Goal: Task Accomplishment & Management: Complete application form

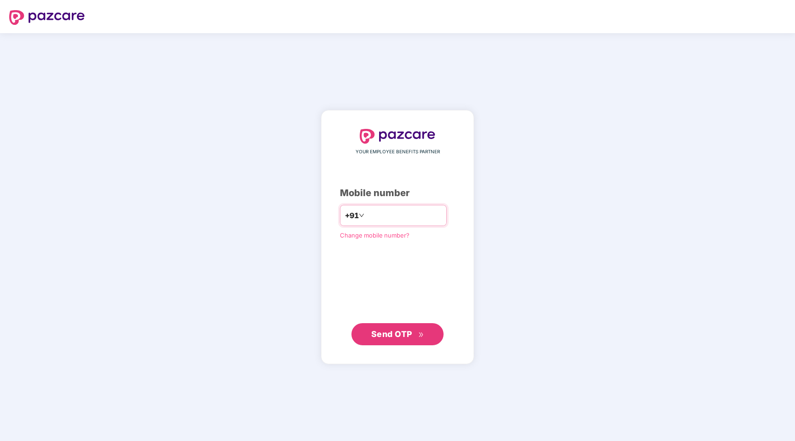
click at [391, 212] on input "number" at bounding box center [404, 215] width 76 height 15
type input "**********"
click at [400, 334] on span "Send OTP" at bounding box center [391, 334] width 41 height 10
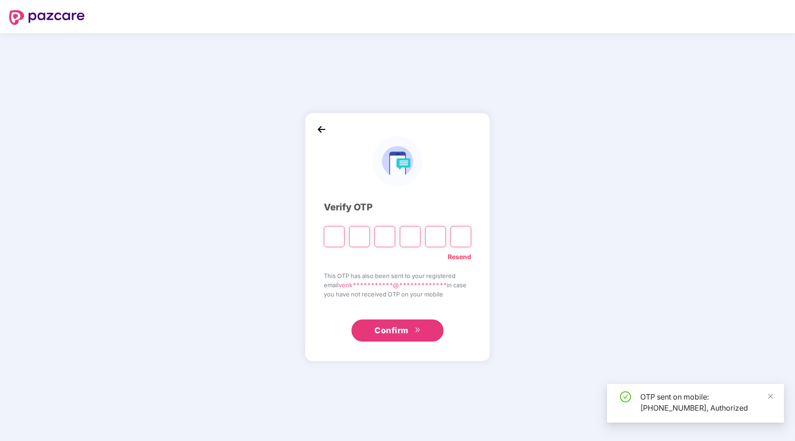
click at [333, 237] on input "Please enter verification code. Digit 1" at bounding box center [334, 236] width 21 height 21
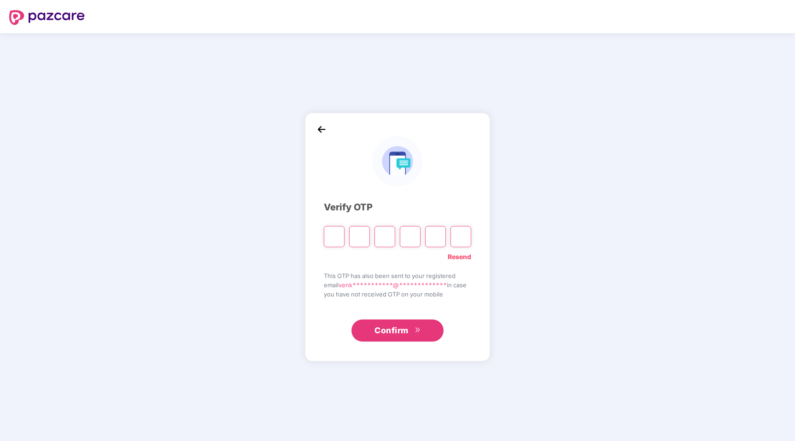
click at [333, 237] on input "Please enter verification code. Digit 1" at bounding box center [334, 236] width 21 height 21
type input "*"
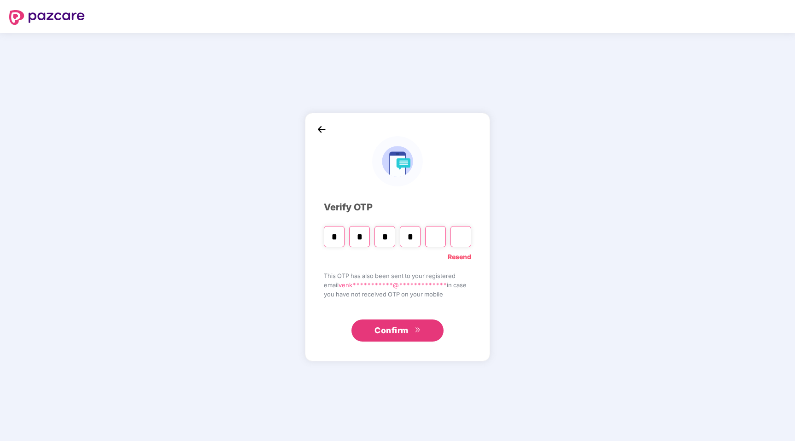
type input "*"
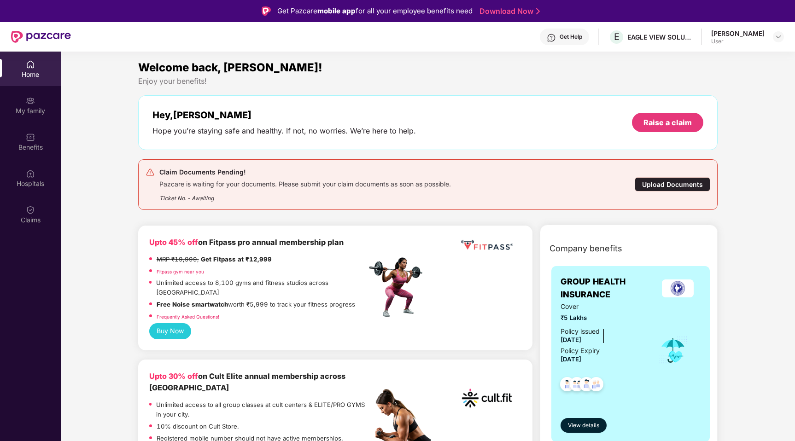
click at [684, 292] on img at bounding box center [678, 289] width 32 height 18
click at [583, 422] on span "View details" at bounding box center [583, 426] width 31 height 9
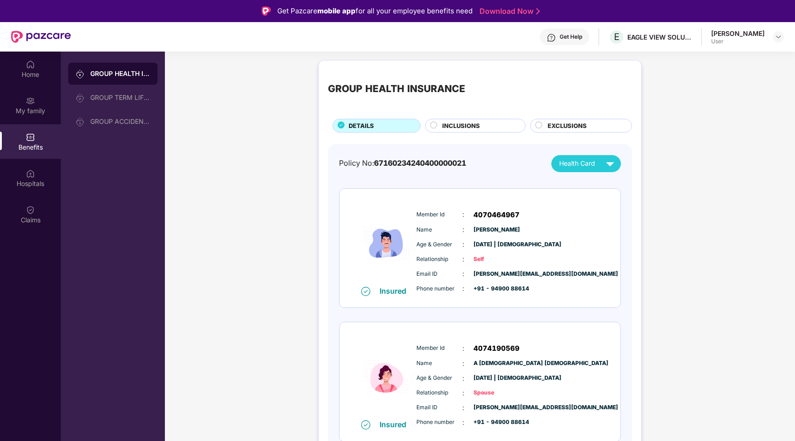
click at [452, 129] on span "INCLUSIONS" at bounding box center [461, 126] width 38 height 10
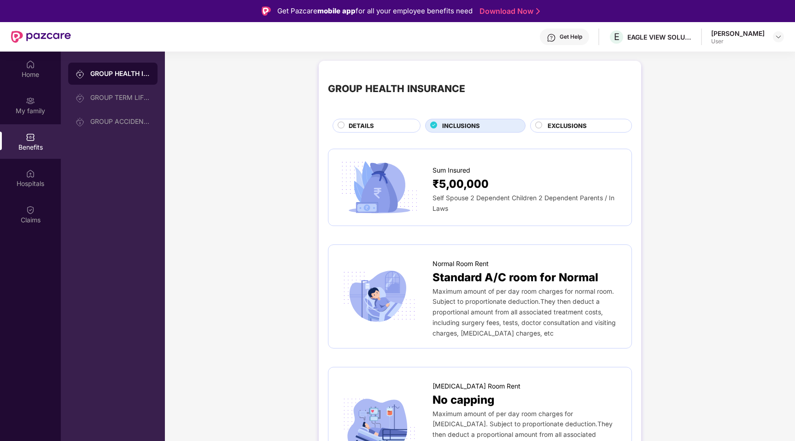
click at [592, 126] on div "EXCLUSIONS" at bounding box center [585, 126] width 84 height 11
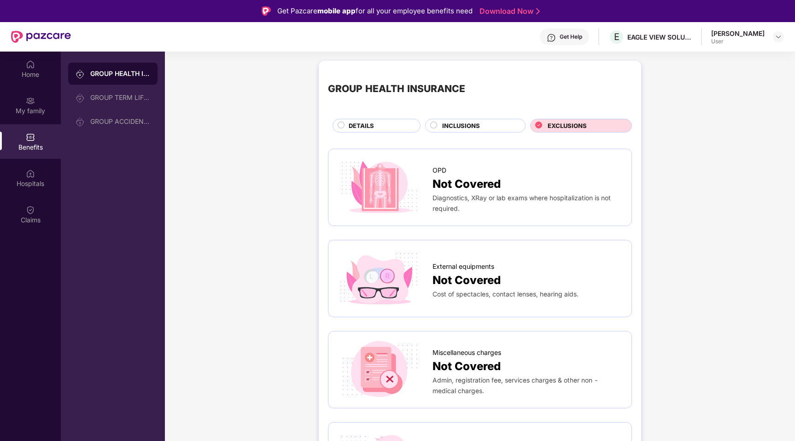
click at [491, 128] on div "INCLUSIONS" at bounding box center [479, 126] width 83 height 11
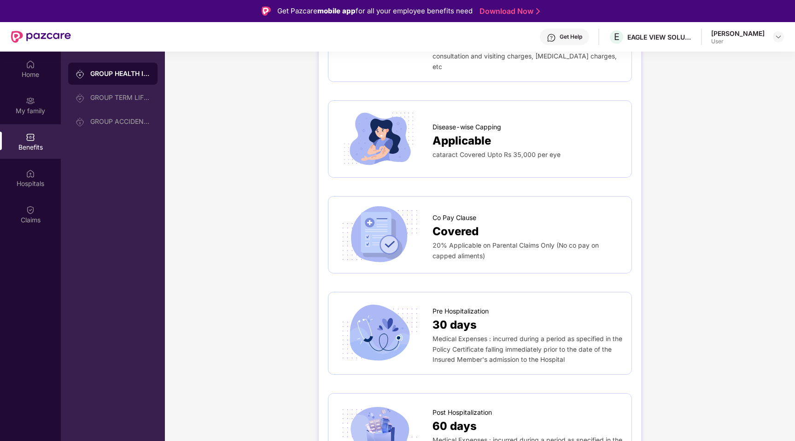
scroll to position [441, 0]
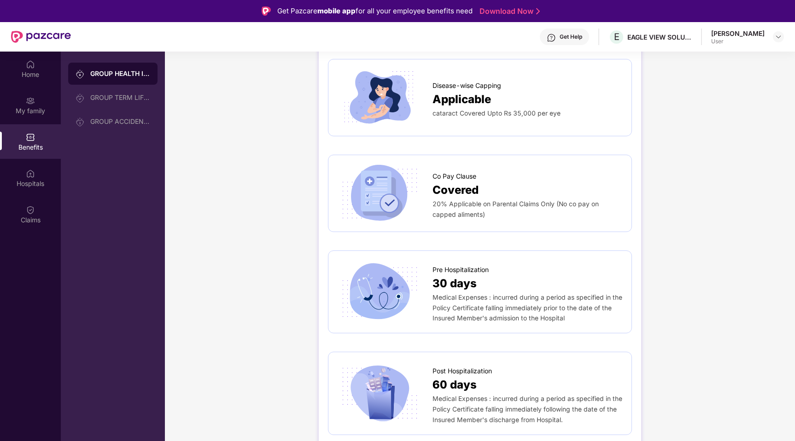
click at [479, 182] on div "Covered" at bounding box center [528, 191] width 190 height 18
click at [450, 182] on span "Covered" at bounding box center [456, 191] width 46 height 18
click at [118, 102] on div "GROUP TERM LIFE INSURANCE" at bounding box center [112, 98] width 89 height 22
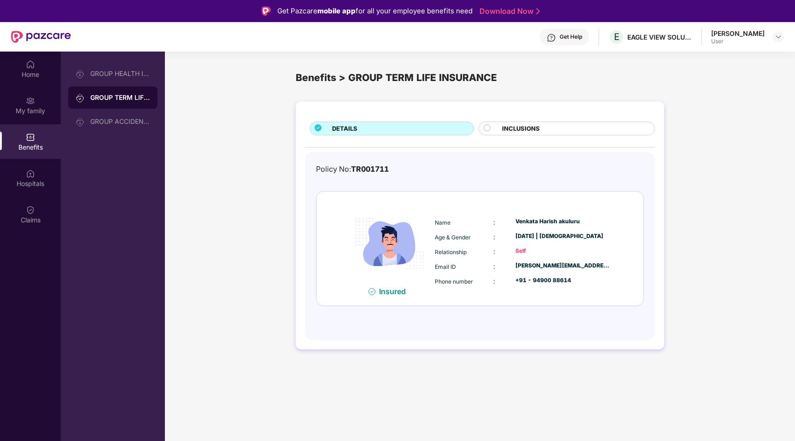
click at [525, 131] on span "INCLUSIONS" at bounding box center [521, 129] width 38 height 10
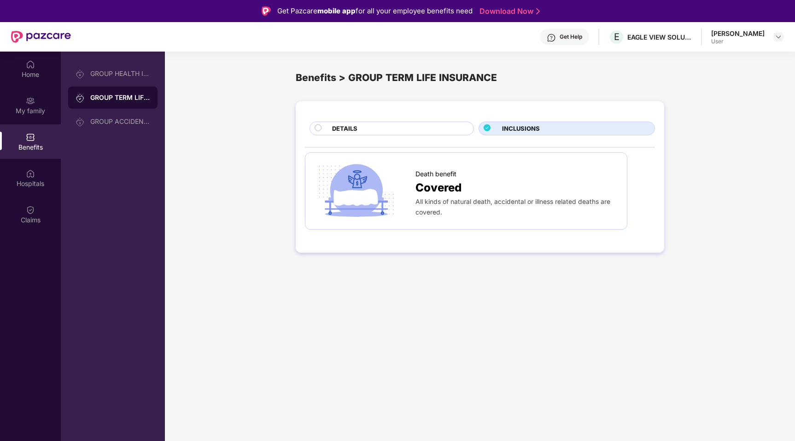
click at [95, 135] on div "GROUP HEALTH INSURANCE GROUP TERM LIFE INSURANCE GROUP ACCIDENTAL INSURANCE" at bounding box center [113, 272] width 104 height 441
click at [115, 117] on div "GROUP ACCIDENTAL INSURANCE" at bounding box center [112, 122] width 89 height 22
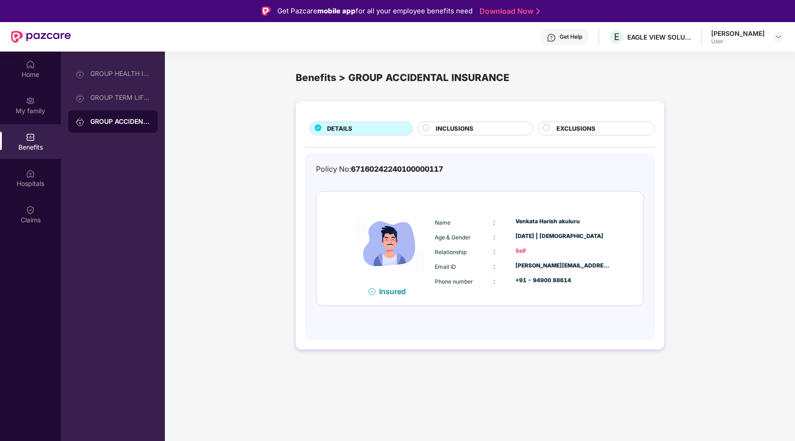
click at [463, 129] on span "INCLUSIONS" at bounding box center [455, 129] width 38 height 10
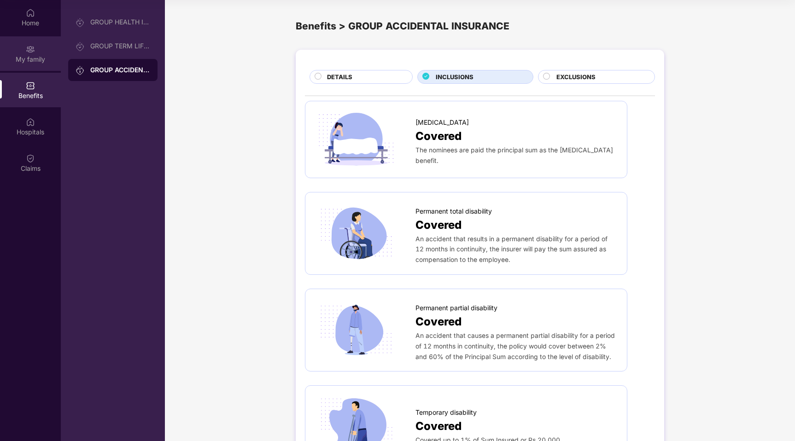
click at [42, 65] on div "My family" at bounding box center [30, 53] width 61 height 35
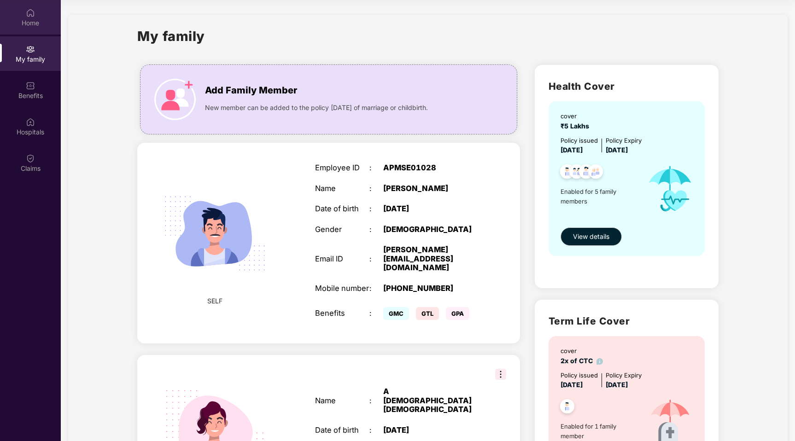
click at [18, 21] on div "Home" at bounding box center [30, 22] width 61 height 9
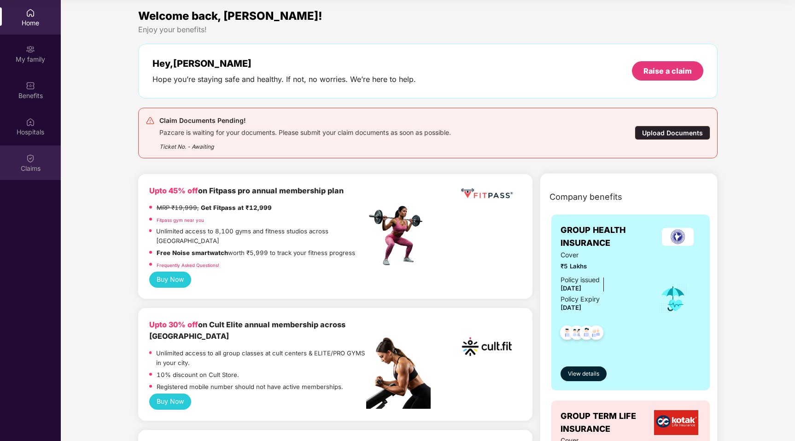
click at [18, 158] on div "Claims" at bounding box center [30, 163] width 61 height 35
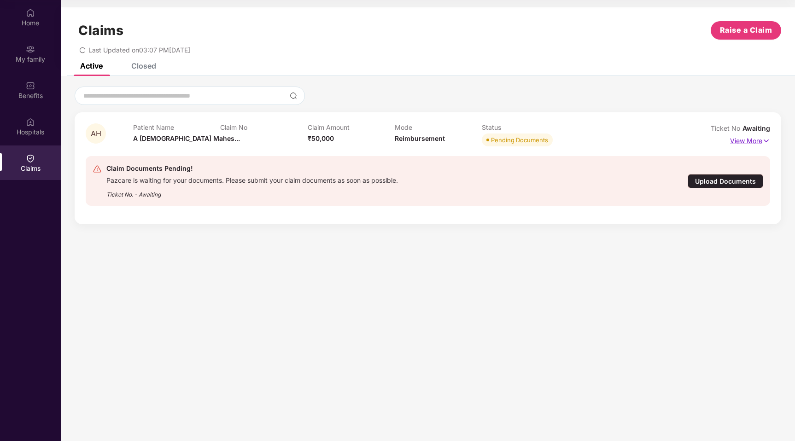
click at [756, 142] on p "View More" at bounding box center [750, 140] width 40 height 12
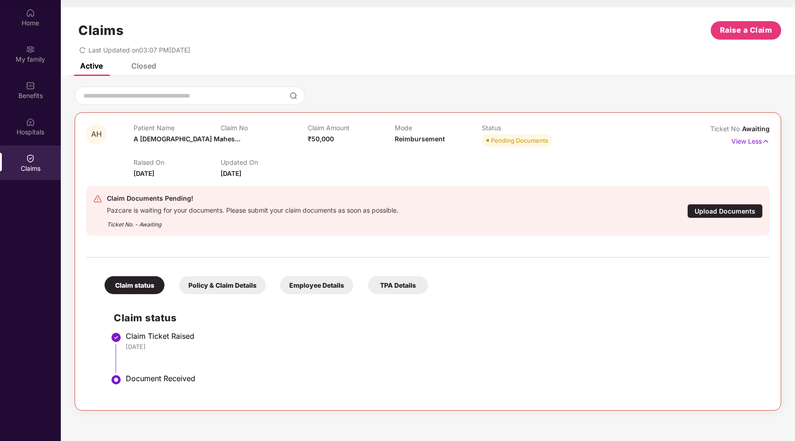
click at [215, 291] on div "Policy & Claim Details" at bounding box center [222, 285] width 87 height 18
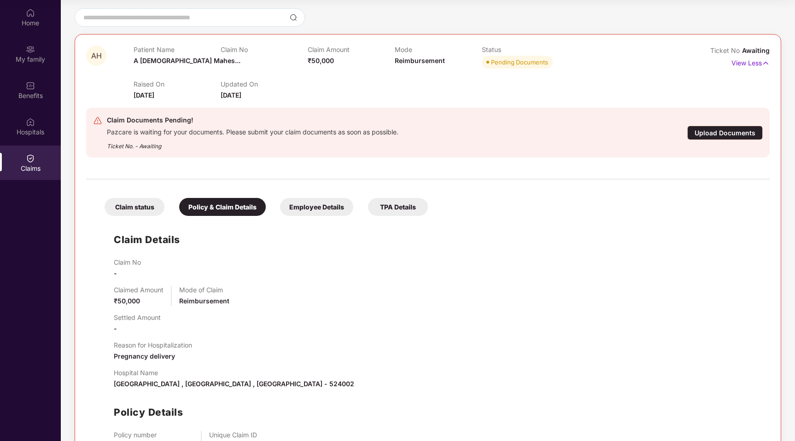
scroll to position [107, 0]
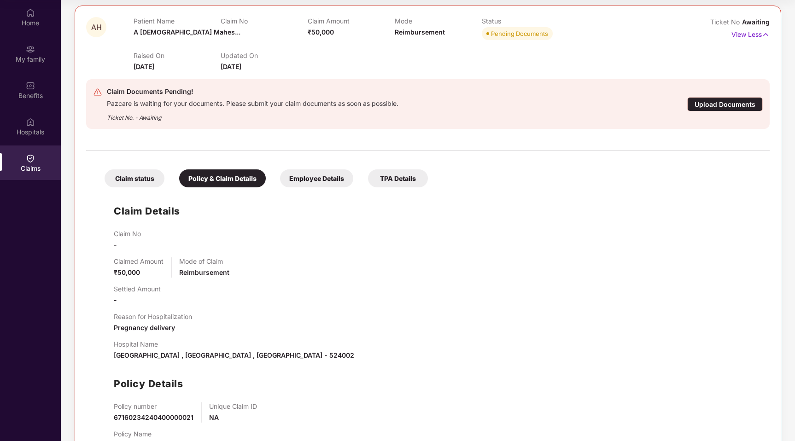
click at [321, 184] on div "Employee Details" at bounding box center [316, 179] width 73 height 18
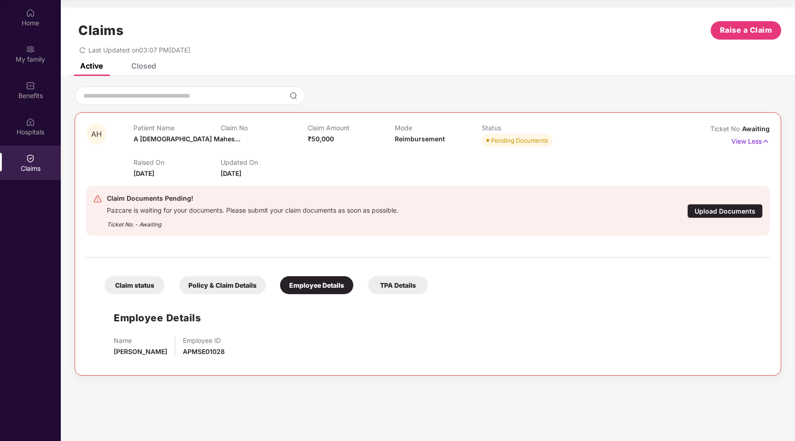
click at [400, 283] on div "TPA Details" at bounding box center [398, 285] width 60 height 18
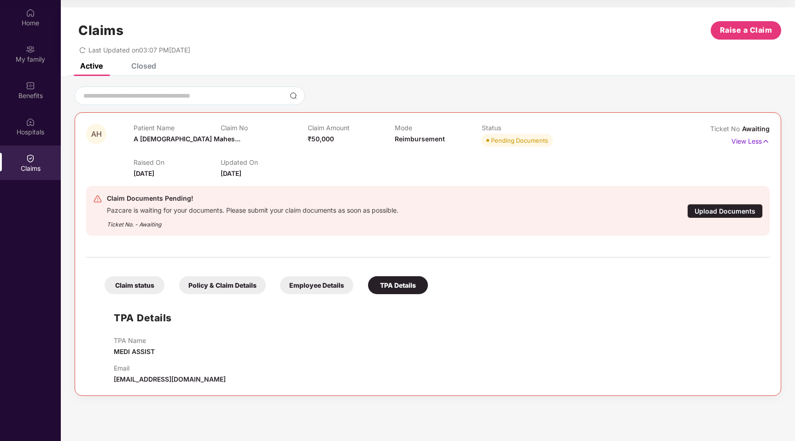
click at [120, 288] on div "Claim status" at bounding box center [135, 285] width 60 height 18
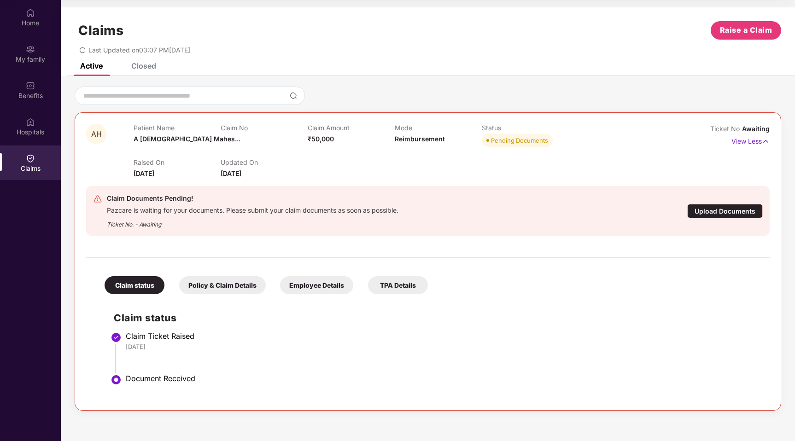
click at [160, 203] on div "Claim Documents Pending!" at bounding box center [253, 198] width 292 height 11
click at [160, 213] on div "Pazcare is waiting for your documents. Please submit your claim documents as so…" at bounding box center [253, 209] width 292 height 11
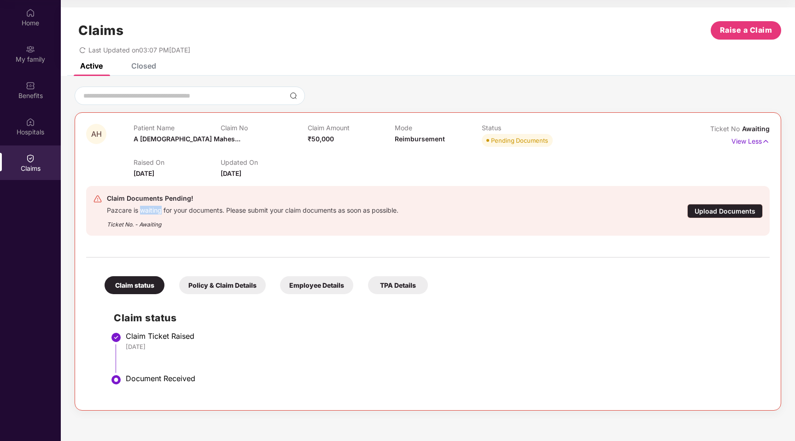
click at [160, 213] on div "Pazcare is waiting for your documents. Please submit your claim documents as so…" at bounding box center [253, 209] width 292 height 11
click at [140, 127] on p "Patient Name" at bounding box center [177, 128] width 87 height 8
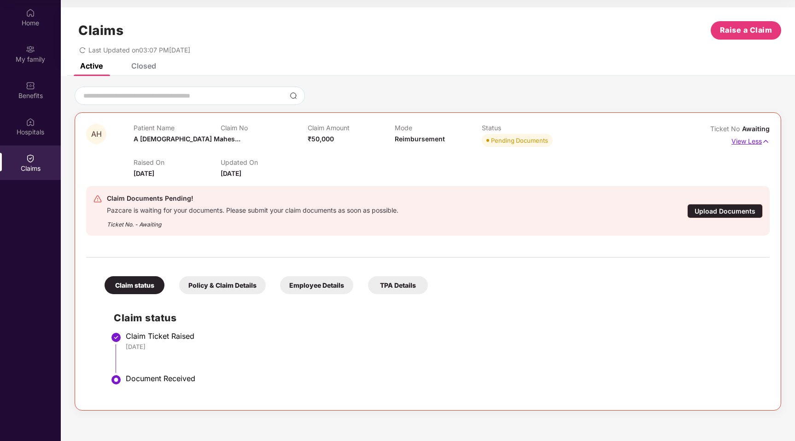
click at [733, 143] on p "View Less" at bounding box center [751, 140] width 38 height 12
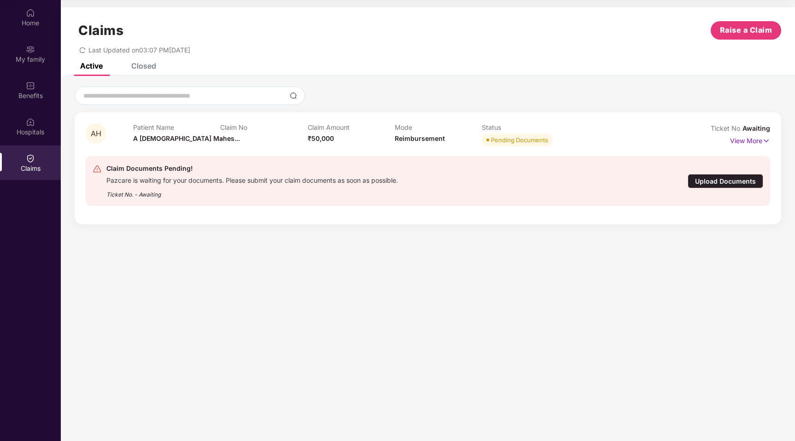
click at [160, 72] on div "Active Closed" at bounding box center [428, 69] width 734 height 13
click at [147, 64] on div "Closed" at bounding box center [143, 65] width 25 height 9
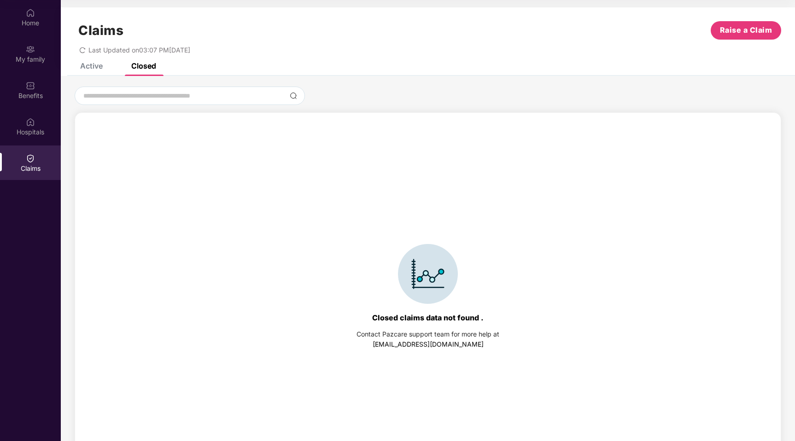
click at [87, 65] on div "Active" at bounding box center [91, 65] width 23 height 9
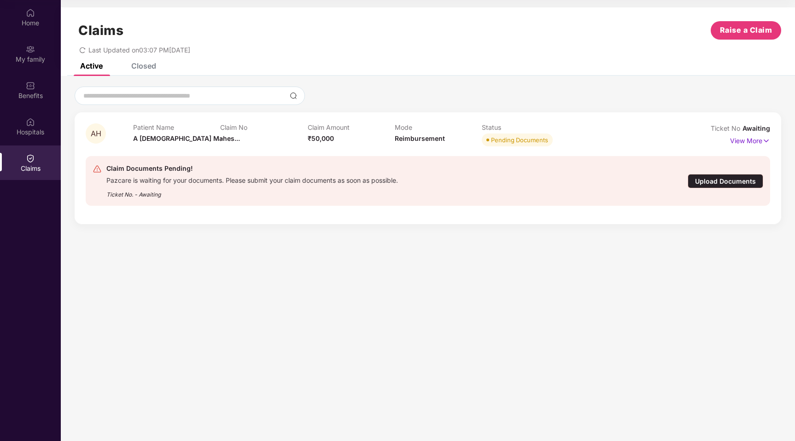
click at [672, 304] on section "Claims Raise a Claim Last Updated on 03:07 PM[DATE] Active Closed AH Patient Na…" at bounding box center [428, 220] width 734 height 441
click at [746, 187] on div "Upload Documents" at bounding box center [726, 181] width 76 height 14
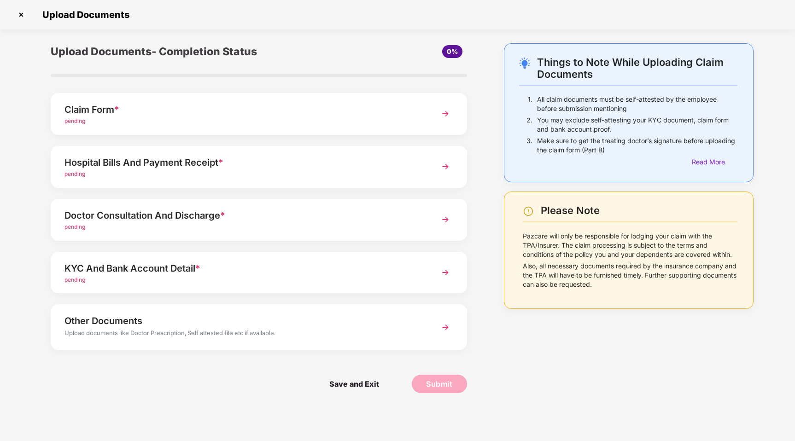
click at [190, 121] on div "pending" at bounding box center [242, 121] width 356 height 9
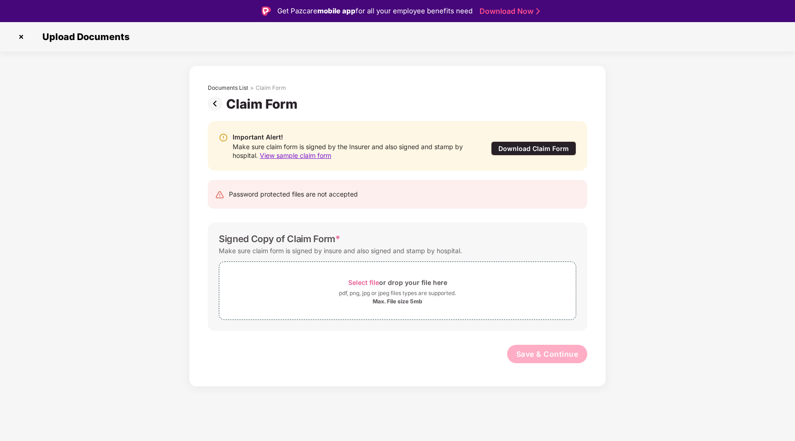
click at [299, 208] on div "Password protected files are not accepted" at bounding box center [398, 194] width 380 height 29
click at [266, 239] on div "Signed Copy of Claim Form *" at bounding box center [280, 239] width 122 height 11
click at [219, 94] on div "Documents List > Claim Form" at bounding box center [398, 90] width 380 height 12
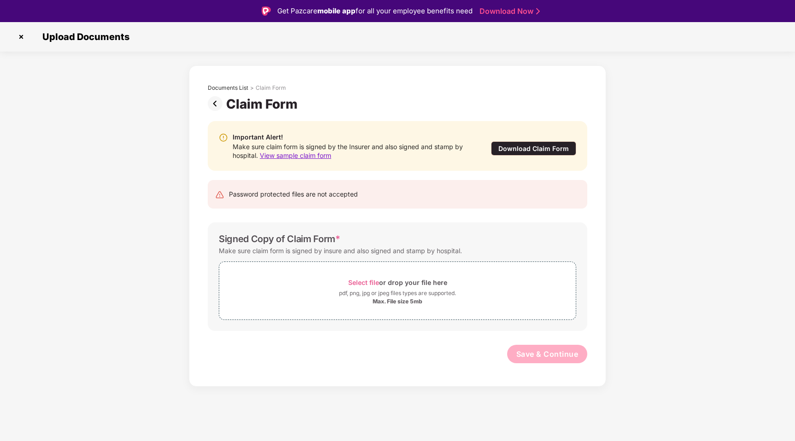
click at [218, 97] on img at bounding box center [217, 103] width 18 height 15
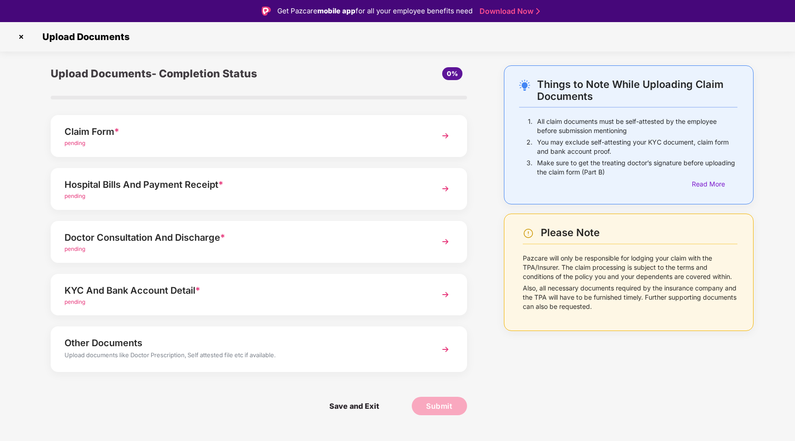
click at [671, 89] on div "Things to Note While Uploading Claim Documents" at bounding box center [637, 90] width 200 height 24
click at [598, 143] on p "You may exclude self-attesting your KYC document, claim form and bank account p…" at bounding box center [637, 147] width 200 height 18
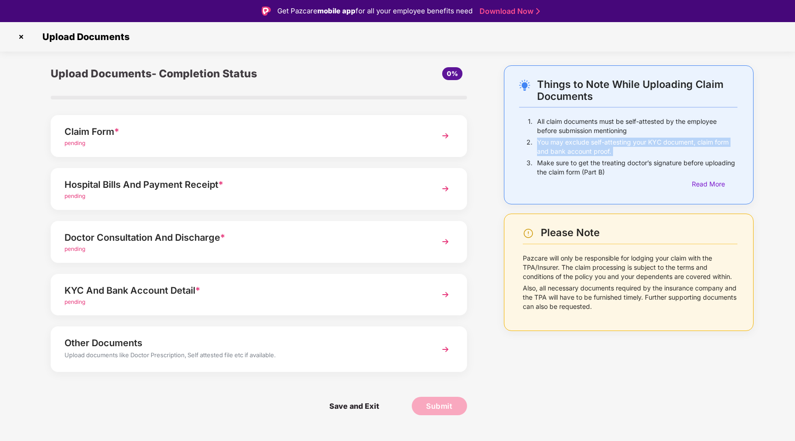
click at [23, 33] on img at bounding box center [21, 36] width 15 height 15
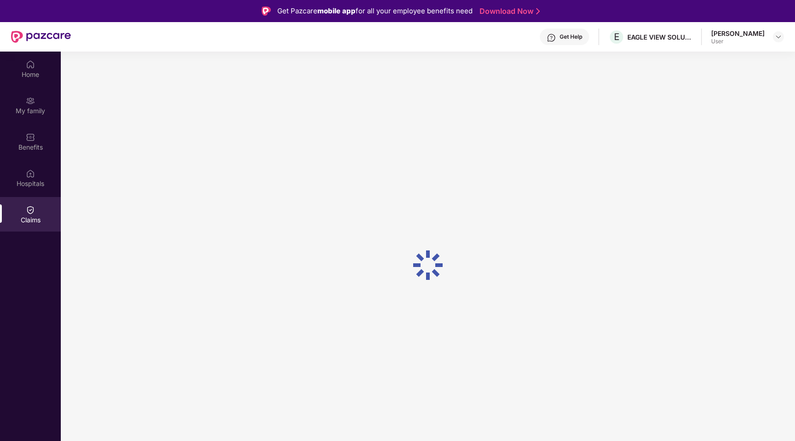
scroll to position [52, 0]
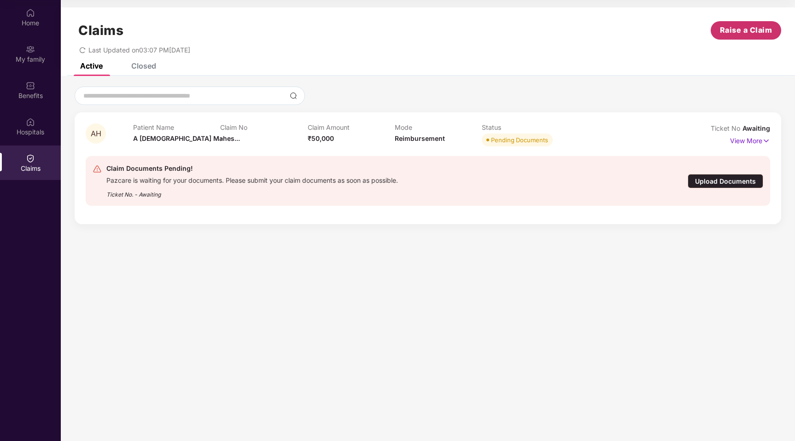
click at [737, 36] on span "Raise a Claim" at bounding box center [746, 30] width 53 height 12
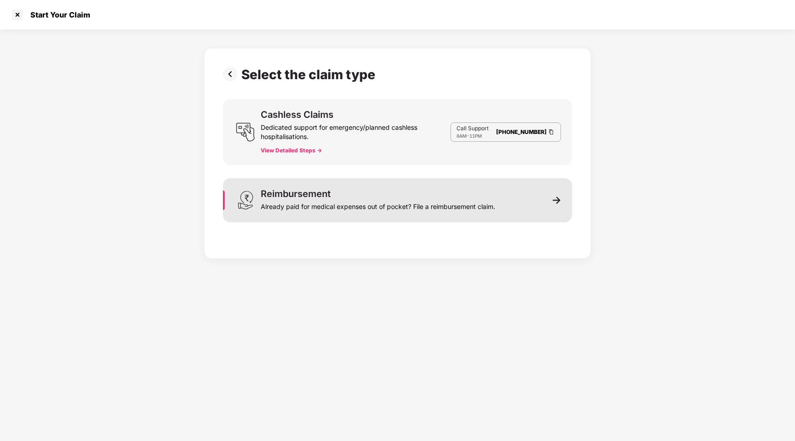
click at [328, 204] on div "Already paid for medical expenses out of pocket? File a reimbursement claim." at bounding box center [378, 205] width 234 height 13
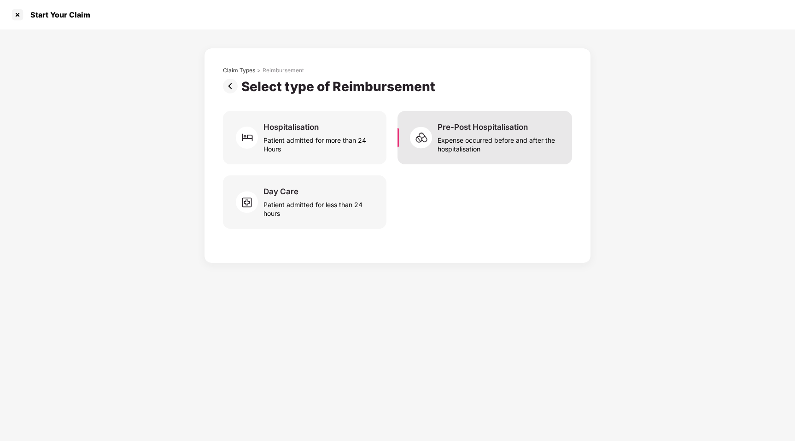
click at [450, 149] on div "Expense occurred before and after the hospitalisation" at bounding box center [499, 142] width 123 height 21
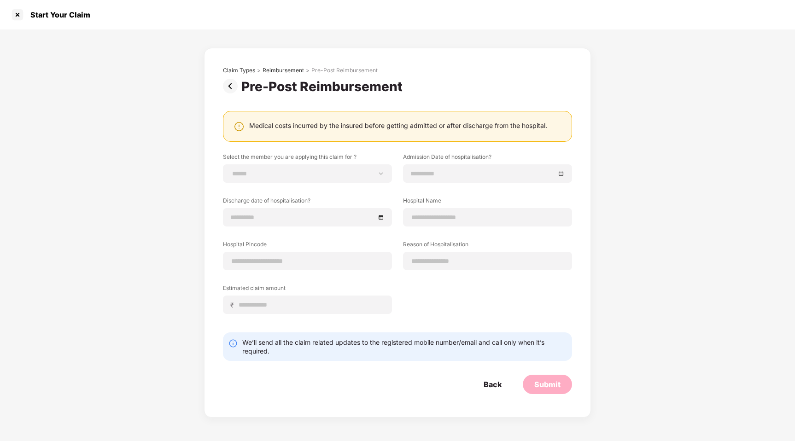
click at [238, 88] on img at bounding box center [232, 86] width 18 height 15
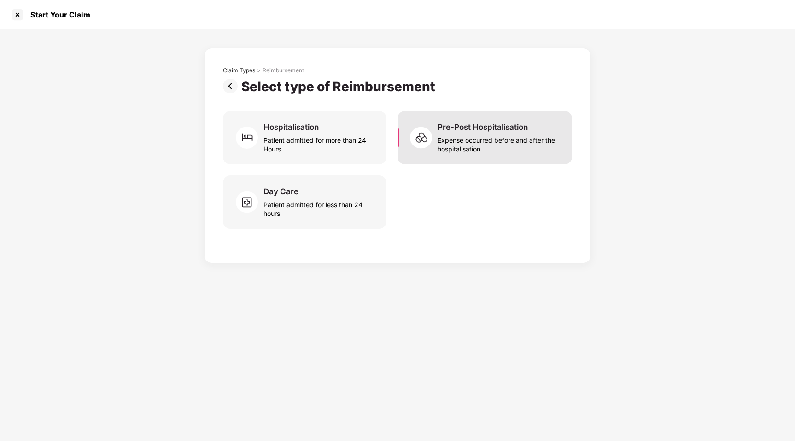
click at [445, 144] on div "Expense occurred before and after the hospitalisation" at bounding box center [499, 142] width 123 height 21
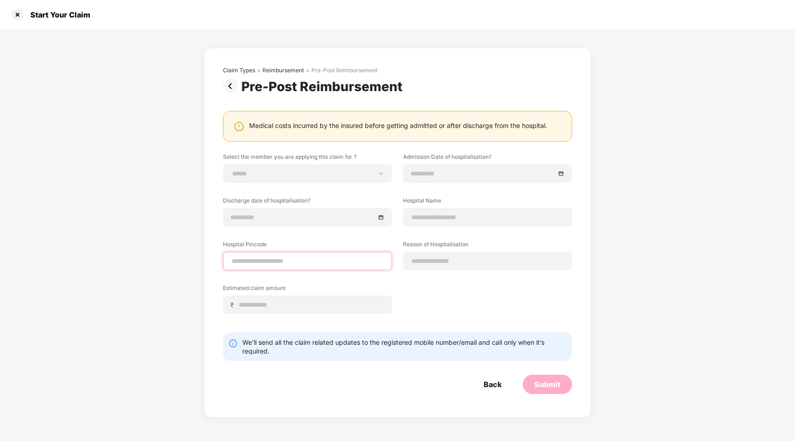
click at [257, 264] on input at bounding box center [307, 262] width 153 height 10
click at [263, 297] on div "Estimated claim amount ₹" at bounding box center [307, 299] width 169 height 30
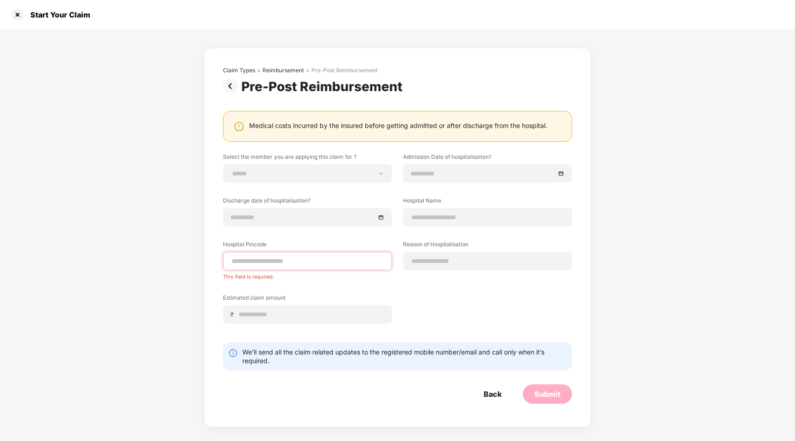
click at [232, 82] on img at bounding box center [232, 86] width 18 height 15
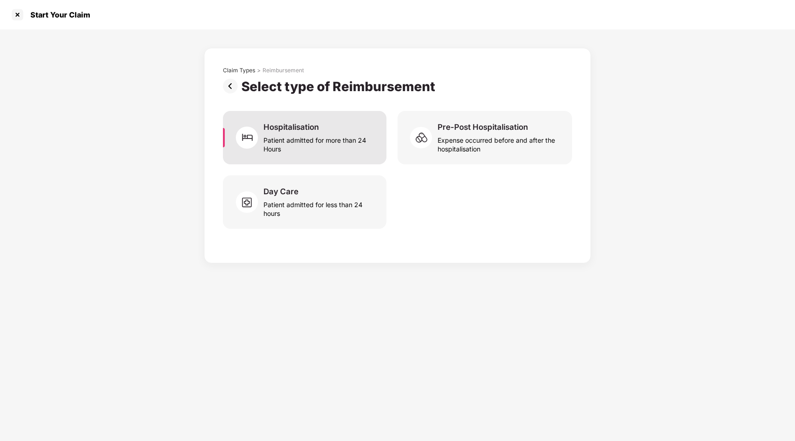
click at [276, 141] on div "Patient admitted for more than 24 Hours" at bounding box center [320, 142] width 112 height 21
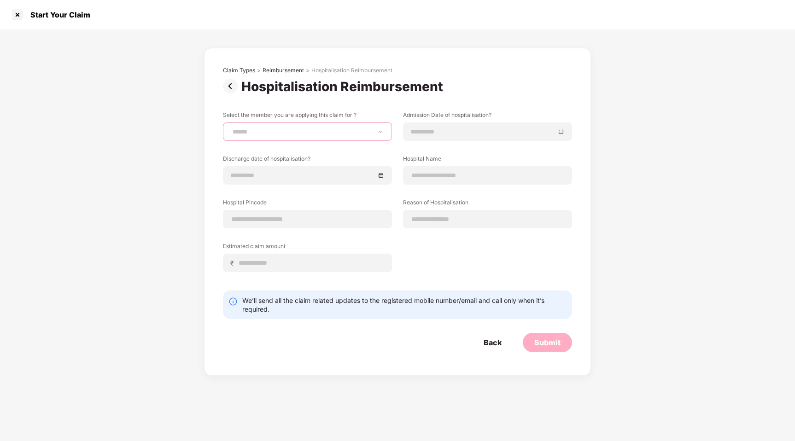
click at [285, 129] on select "**********" at bounding box center [307, 131] width 153 height 7
select select "**********"
click at [231, 128] on select "**********" at bounding box center [307, 131] width 153 height 7
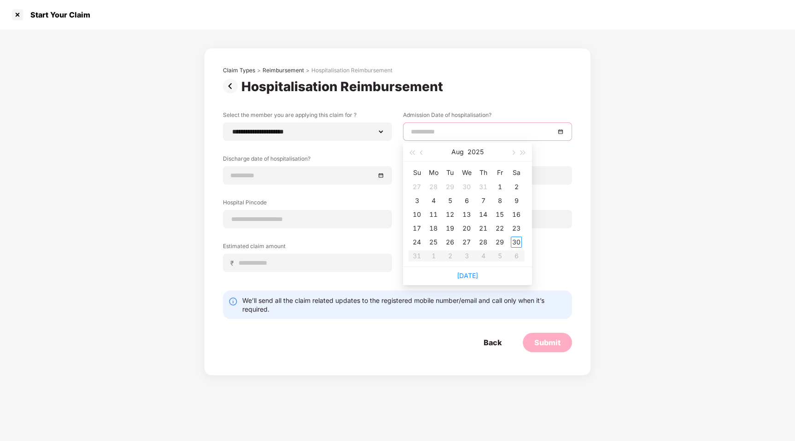
click at [473, 128] on input at bounding box center [483, 132] width 144 height 10
type input "**********"
click at [515, 228] on div "23" at bounding box center [516, 228] width 11 height 11
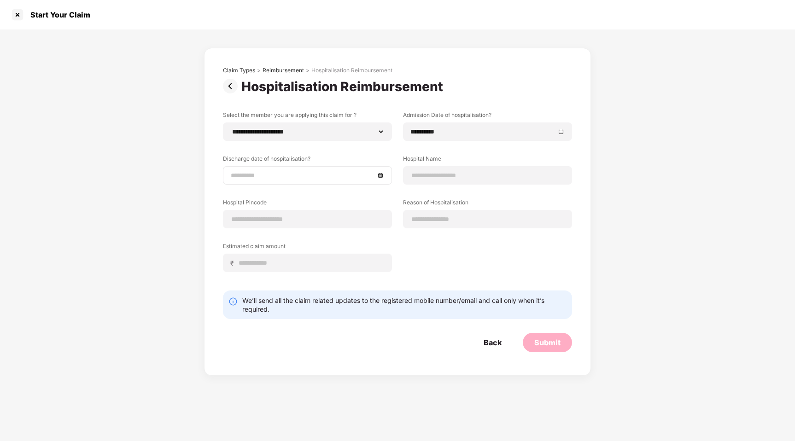
click at [287, 168] on div at bounding box center [307, 175] width 169 height 18
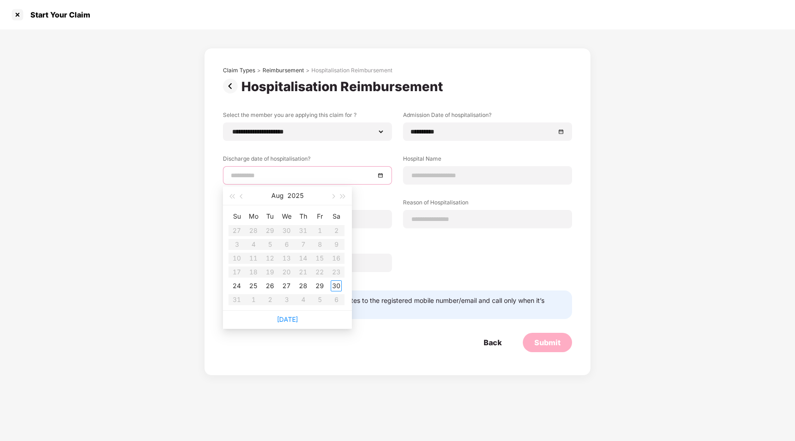
type input "**********"
click at [246, 287] on td "25" at bounding box center [253, 286] width 17 height 14
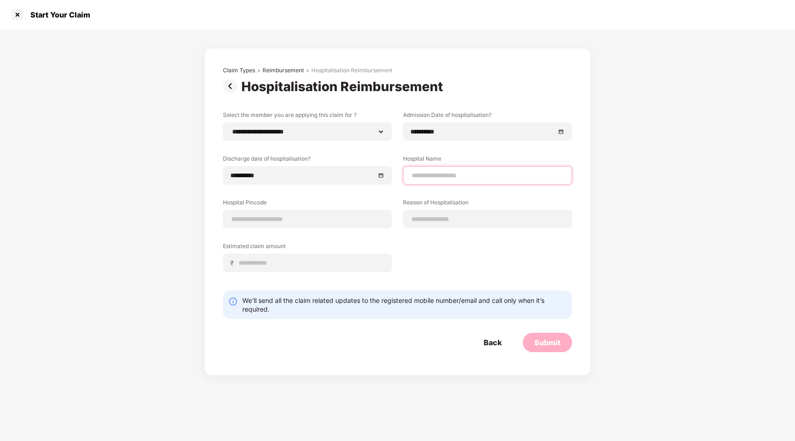
click at [443, 173] on input at bounding box center [487, 176] width 153 height 10
click at [235, 70] on div "Claim Types" at bounding box center [239, 70] width 32 height 7
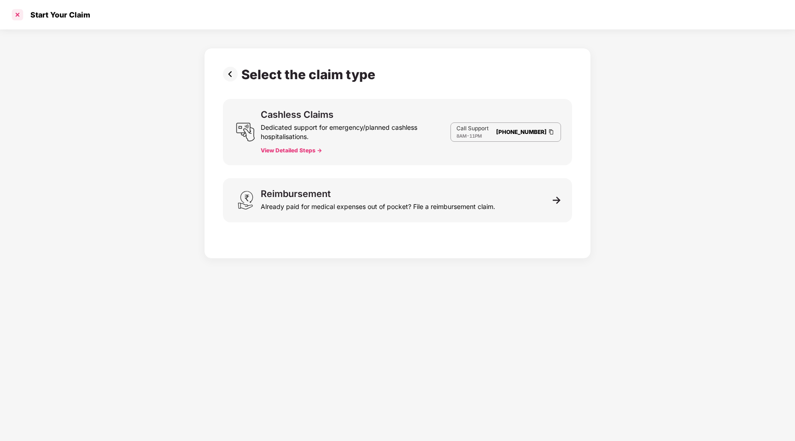
click at [14, 16] on div at bounding box center [17, 14] width 15 height 15
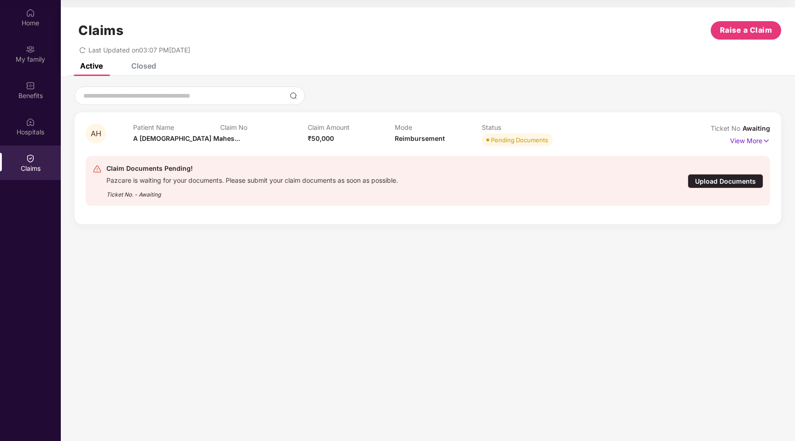
click at [33, 145] on div "Home My family Benefits Hospitals Claims" at bounding box center [30, 91] width 61 height 182
click at [37, 45] on div "My family" at bounding box center [30, 53] width 61 height 35
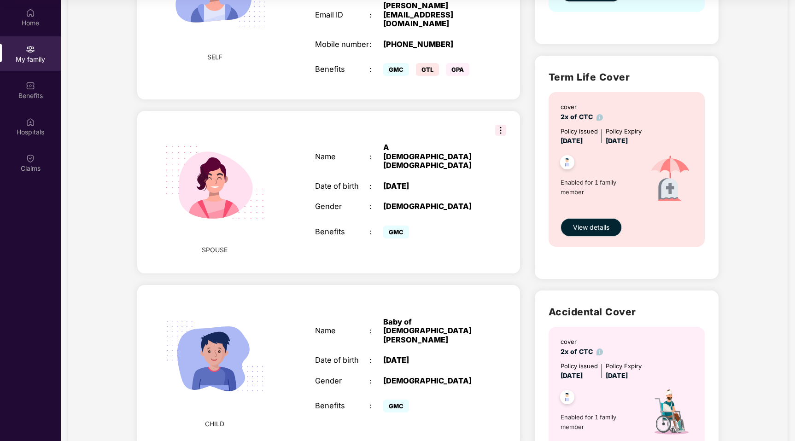
scroll to position [229, 0]
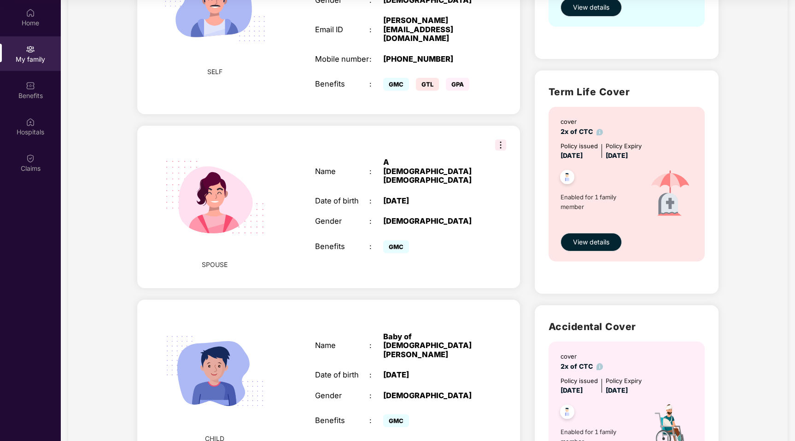
click at [498, 140] on img at bounding box center [500, 145] width 11 height 11
click at [288, 190] on div "SPOUSE Name : A [DEMOGRAPHIC_DATA] [PERSON_NAME] Date of birth : [DEMOGRAPHIC_D…" at bounding box center [328, 207] width 382 height 163
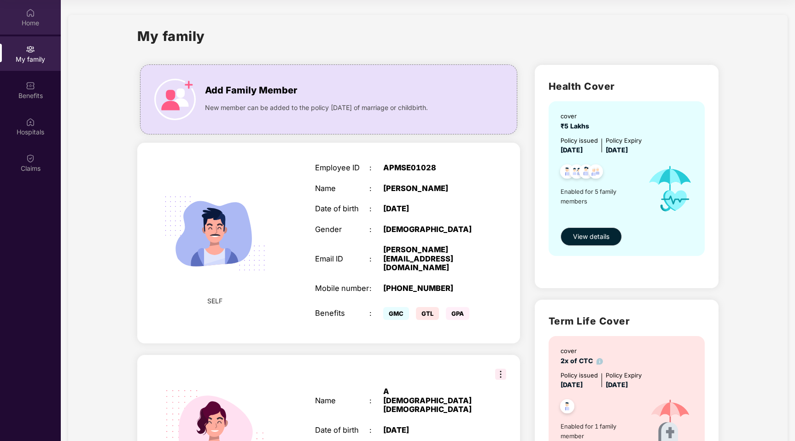
click at [27, 23] on div "Home" at bounding box center [30, 22] width 61 height 9
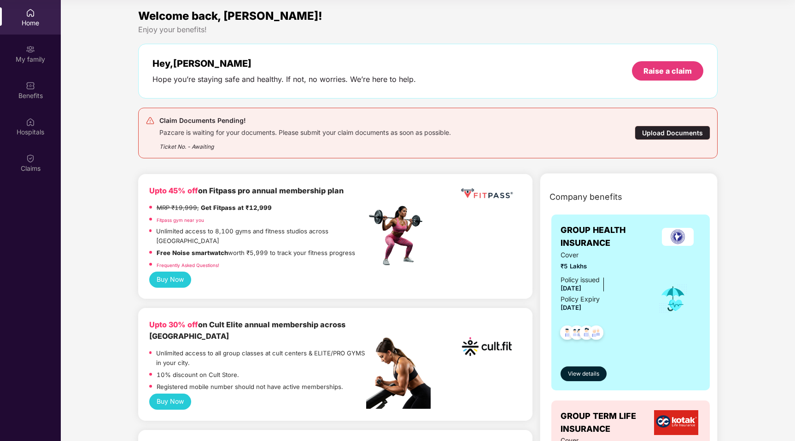
scroll to position [17, 0]
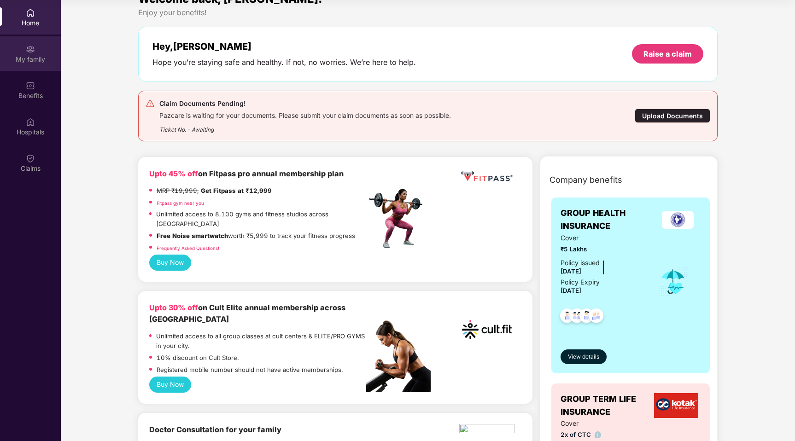
click at [35, 59] on div "My family" at bounding box center [30, 59] width 61 height 9
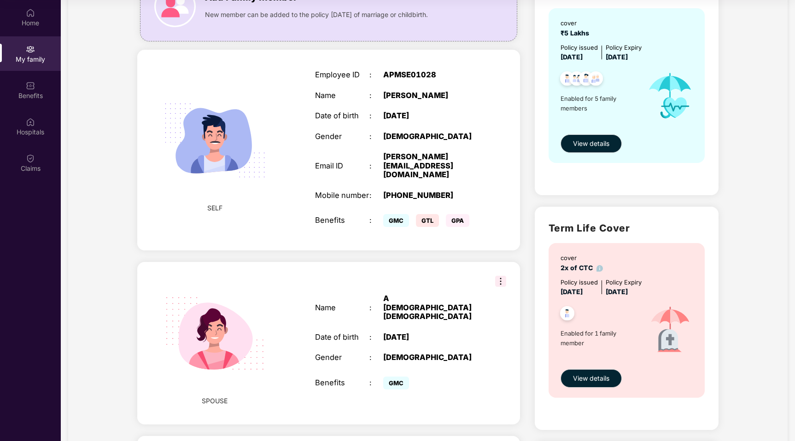
scroll to position [104, 0]
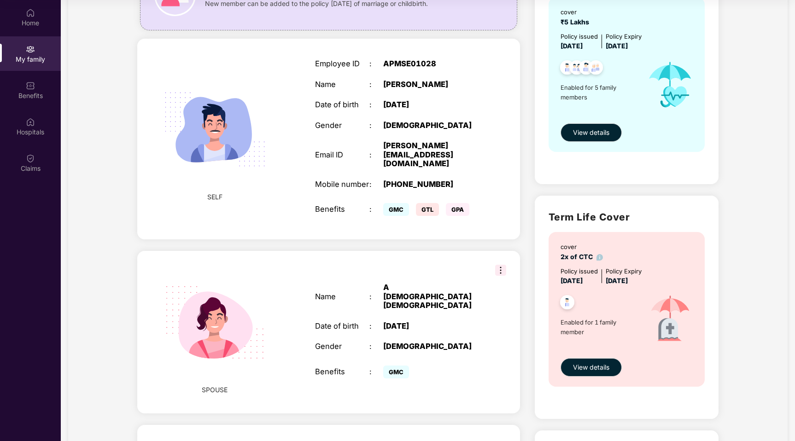
click at [309, 130] on div "Employee ID : APMSE01028 Name : [PERSON_NAME] Date of birth : [DEMOGRAPHIC_DATA…" at bounding box center [397, 139] width 182 height 182
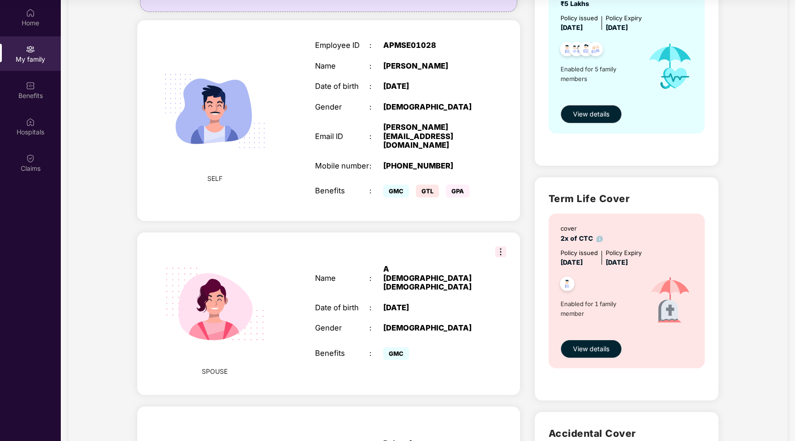
scroll to position [0, 0]
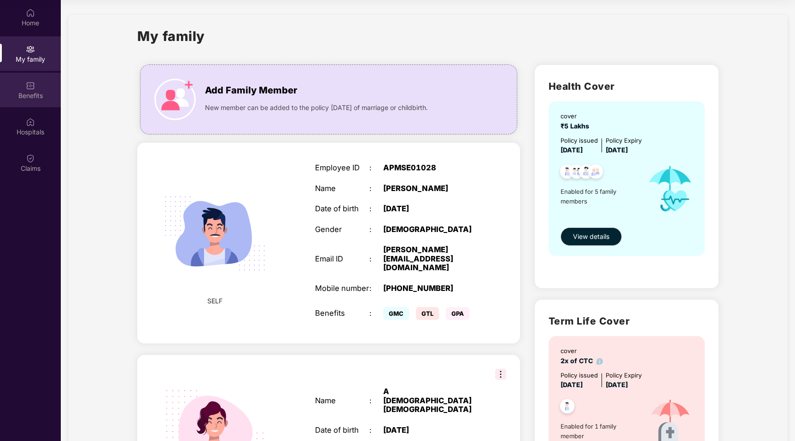
click at [30, 81] on img at bounding box center [30, 85] width 9 height 9
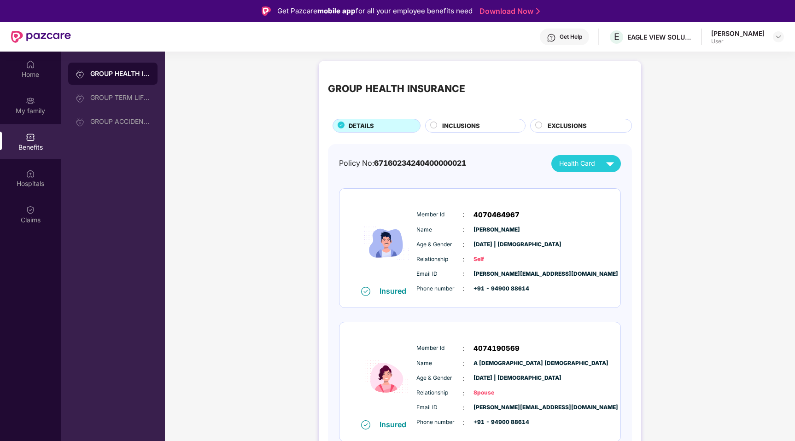
click at [449, 162] on span "67160234240400000021" at bounding box center [420, 162] width 92 height 9
click at [585, 160] on span "Health Card" at bounding box center [577, 163] width 36 height 10
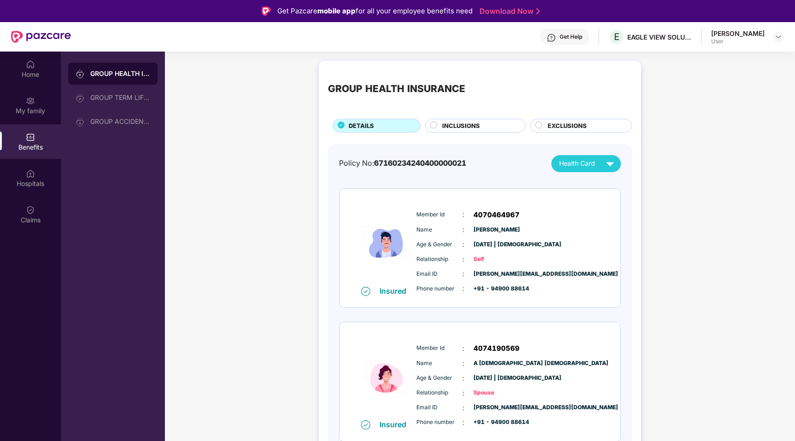
click at [406, 168] on div "Policy No: 67160234240400000021" at bounding box center [402, 164] width 127 height 12
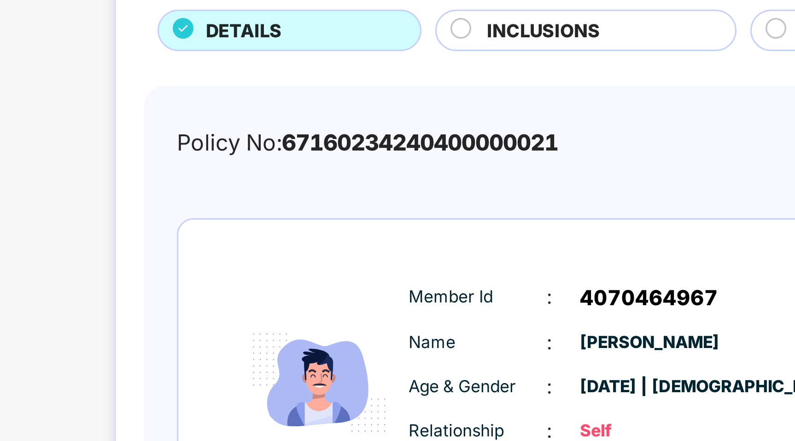
click at [378, 163] on span "67160234240400000021" at bounding box center [420, 162] width 92 height 9
drag, startPoint x: 377, startPoint y: 163, endPoint x: 413, endPoint y: 158, distance: 36.2
click at [413, 158] on div "Policy No: 67160234240400000021" at bounding box center [402, 164] width 127 height 12
click at [426, 161] on span "67160234240400000021" at bounding box center [420, 162] width 92 height 9
drag, startPoint x: 427, startPoint y: 161, endPoint x: 416, endPoint y: 161, distance: 11.1
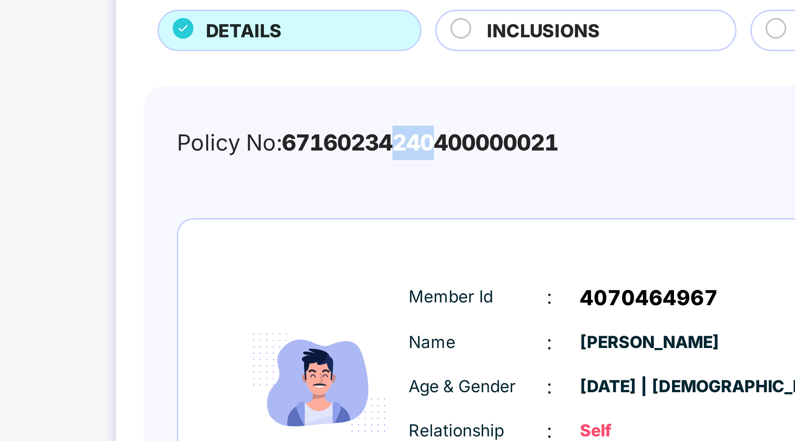
click at [416, 161] on span "67160234240400000021" at bounding box center [420, 162] width 92 height 9
click at [424, 162] on span "67160234240400000021" at bounding box center [420, 162] width 92 height 9
drag, startPoint x: 434, startPoint y: 164, endPoint x: 451, endPoint y: 163, distance: 16.7
click at [451, 163] on span "67160234240400000021" at bounding box center [420, 162] width 92 height 9
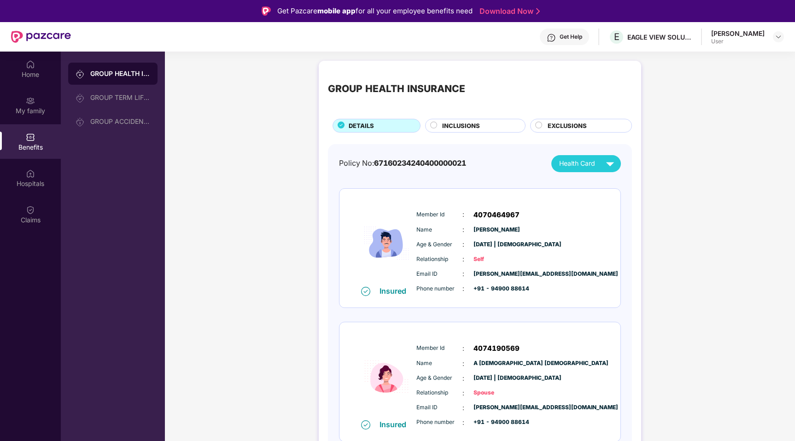
click at [562, 39] on div "Get Help" at bounding box center [571, 36] width 23 height 7
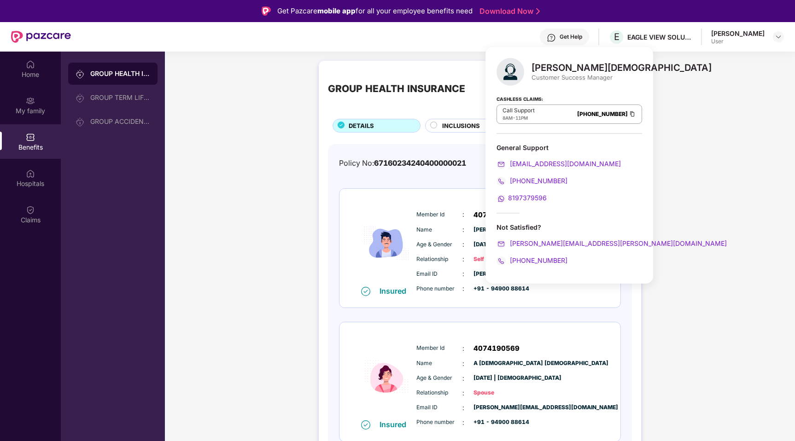
click at [557, 74] on div "Customer Success Manager" at bounding box center [622, 77] width 180 height 8
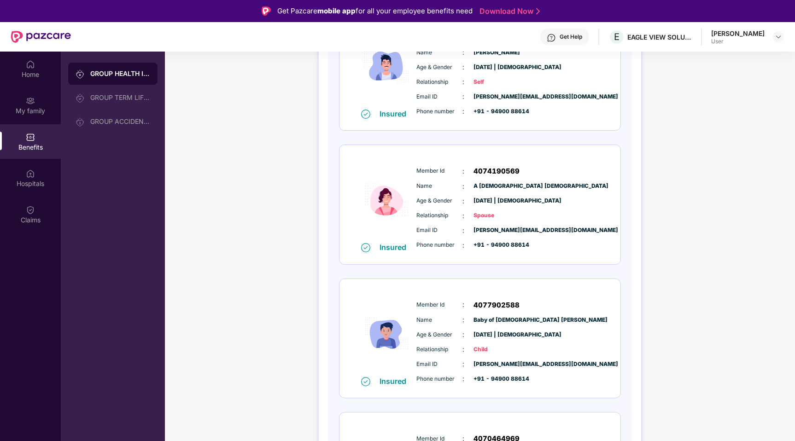
click at [572, 45] on div "Get Help" at bounding box center [564, 37] width 49 height 17
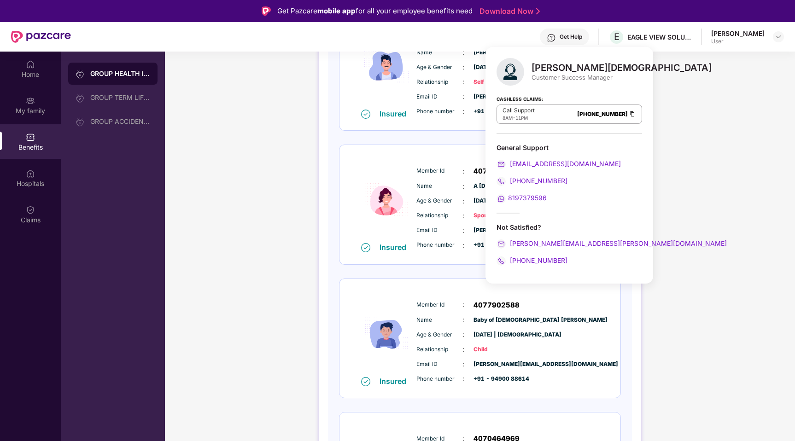
click at [515, 198] on span "8197379596" at bounding box center [527, 198] width 39 height 8
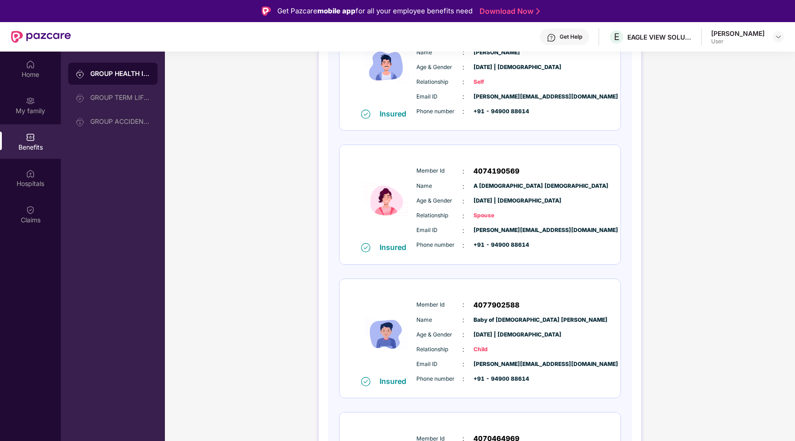
click at [703, 234] on div "GROUP HEALTH INSURANCE DETAILS INCLUSIONS EXCLUSIONS Policy No: 671602342404000…" at bounding box center [480, 301] width 630 height 844
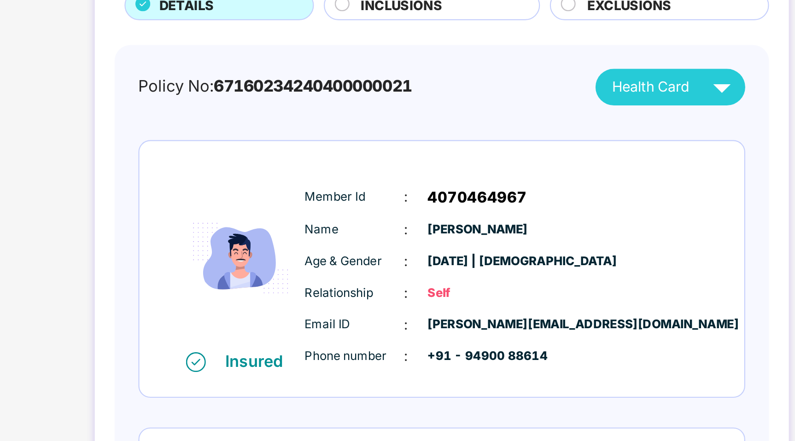
click at [425, 160] on span "67160234240400000021" at bounding box center [420, 162] width 92 height 9
click at [425, 161] on span "67160234240400000021" at bounding box center [420, 162] width 92 height 9
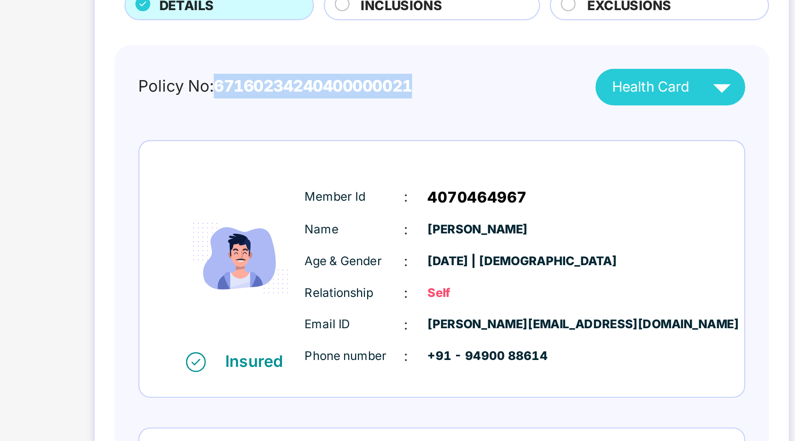
drag, startPoint x: 375, startPoint y: 162, endPoint x: 472, endPoint y: 162, distance: 96.7
click at [472, 162] on div "Policy No: 67160234240400000021 Health Card" at bounding box center [480, 163] width 282 height 17
copy span "67160234240400000021"
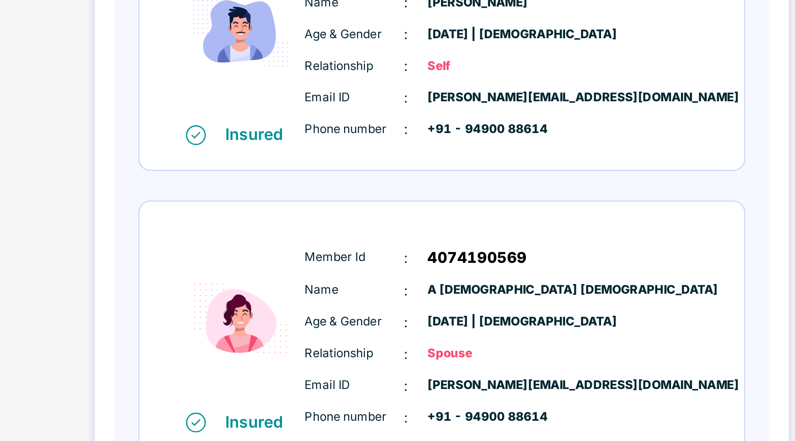
scroll to position [78, 0]
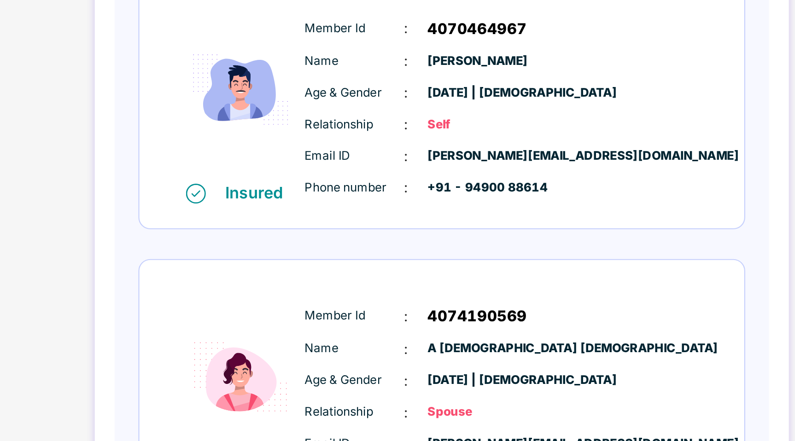
click at [488, 136] on span "4070464967" at bounding box center [497, 136] width 46 height 11
copy span "4070464967"
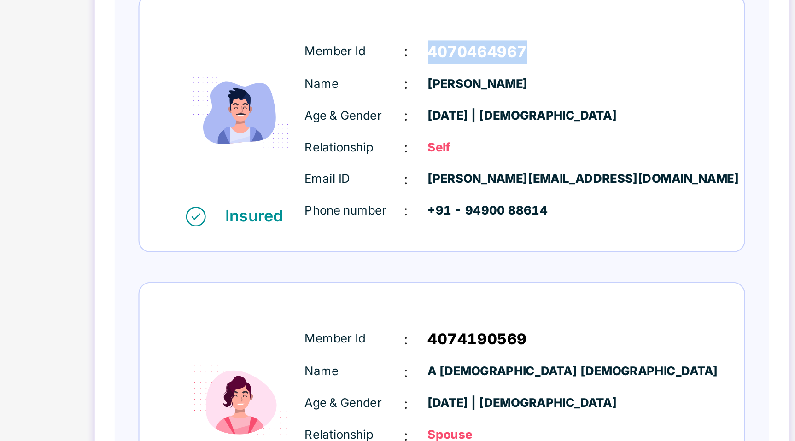
scroll to position [67, 0]
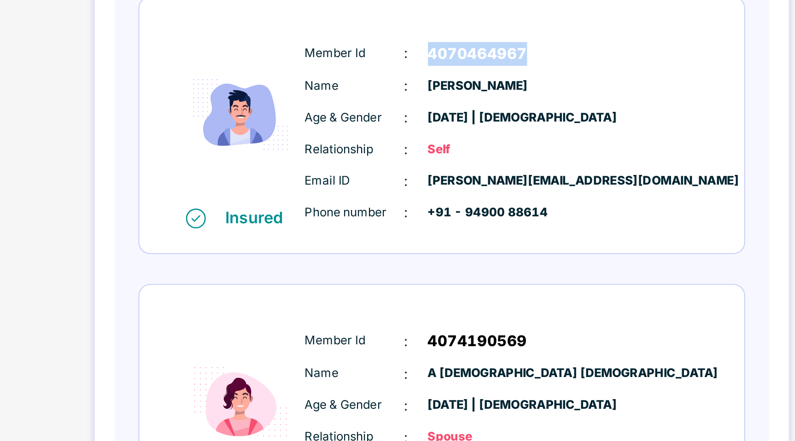
drag, startPoint x: 474, startPoint y: 160, endPoint x: 561, endPoint y: 162, distance: 87.5
click at [561, 162] on div "Name : [PERSON_NAME]" at bounding box center [507, 163] width 183 height 10
copy span "[PERSON_NAME]"
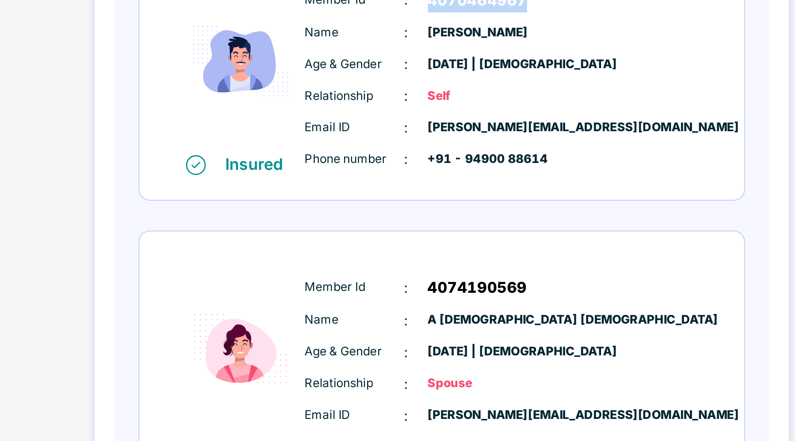
scroll to position [92, 0]
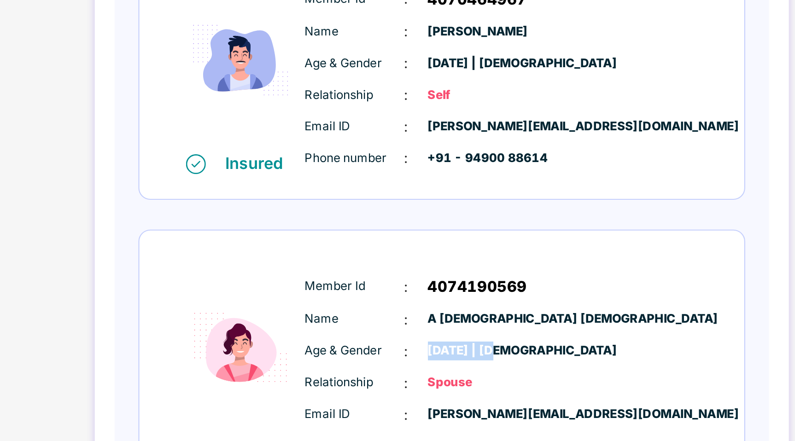
drag, startPoint x: 474, startPoint y: 286, endPoint x: 508, endPoint y: 286, distance: 34.1
click at [508, 286] on span "[DATE] | [DEMOGRAPHIC_DATA]" at bounding box center [497, 286] width 46 height 9
copy span "[DATE]"
